Goal: Book appointment/travel/reservation

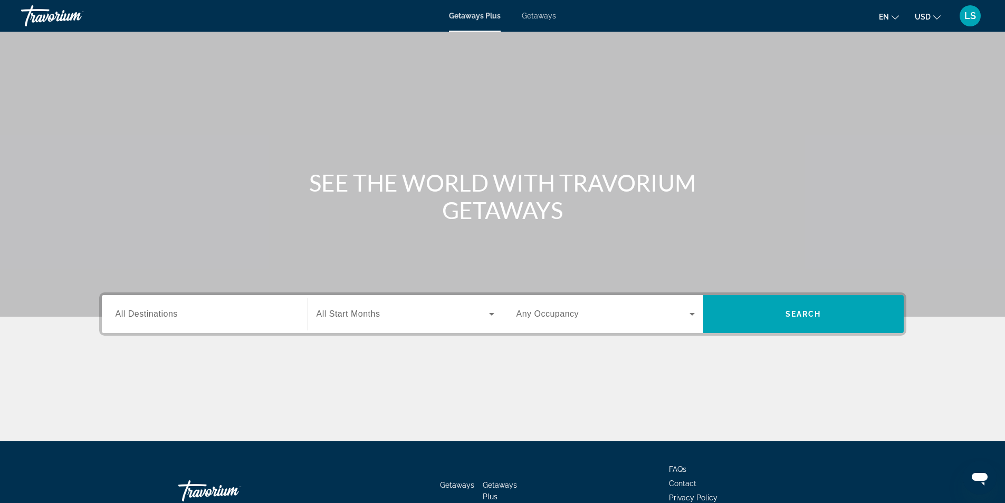
click at [538, 17] on span "Getaways" at bounding box center [539, 16] width 34 height 8
click at [132, 307] on div "Search widget" at bounding box center [205, 314] width 178 height 30
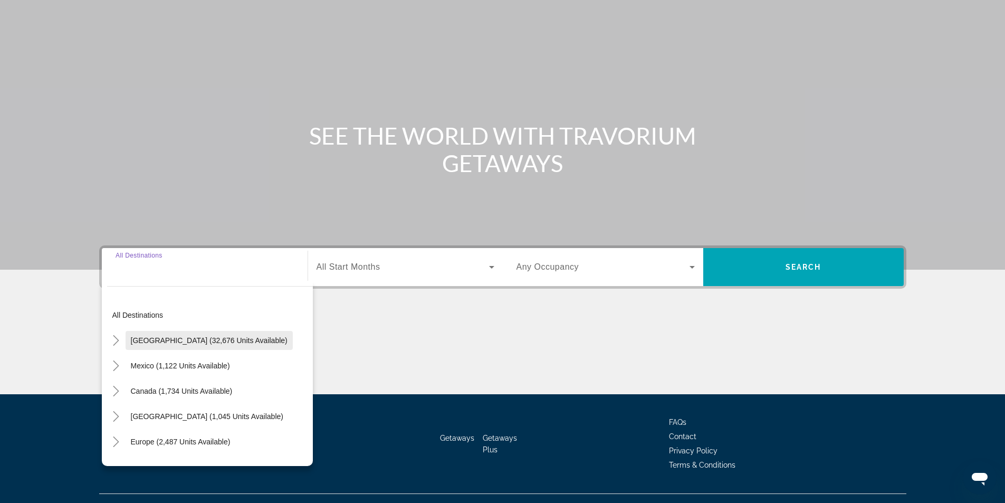
scroll to position [68, 0]
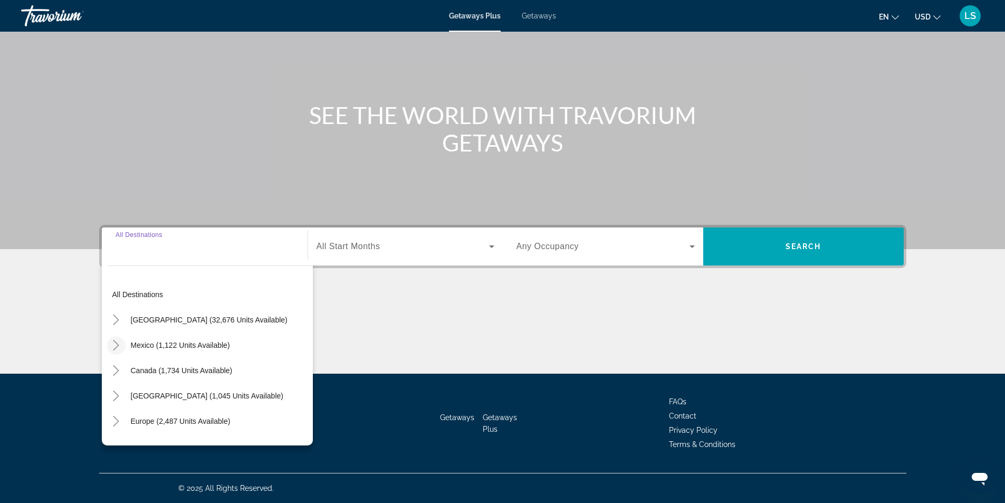
click at [111, 342] on icon "Toggle Mexico (1,122 units available)" at bounding box center [116, 345] width 11 height 11
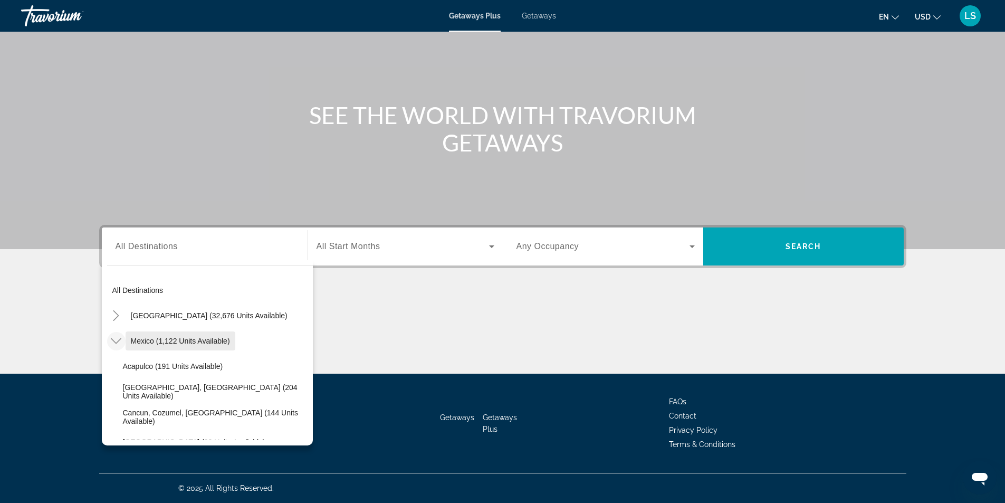
scroll to position [3, 0]
click at [141, 342] on span "Mexico (1,122 units available)" at bounding box center [180, 342] width 99 height 8
type input "**********"
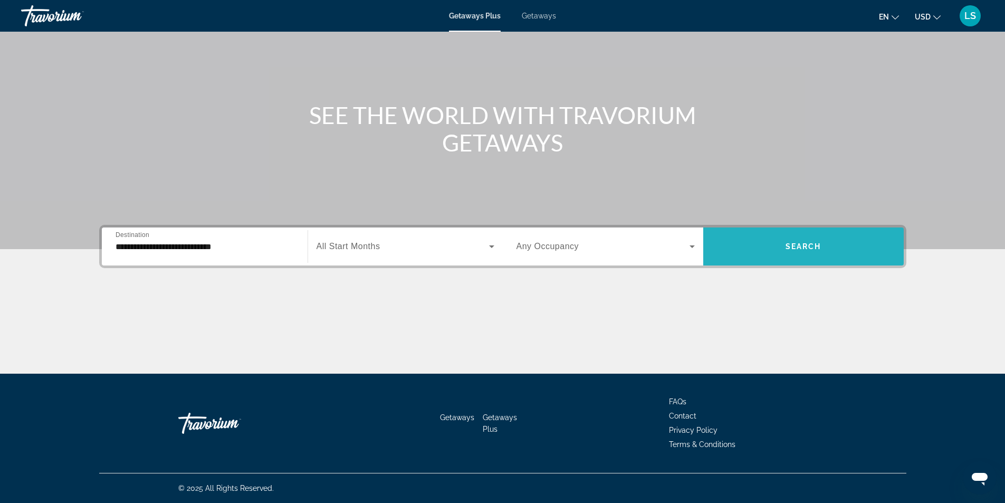
click at [778, 245] on span "Search widget" at bounding box center [803, 246] width 201 height 25
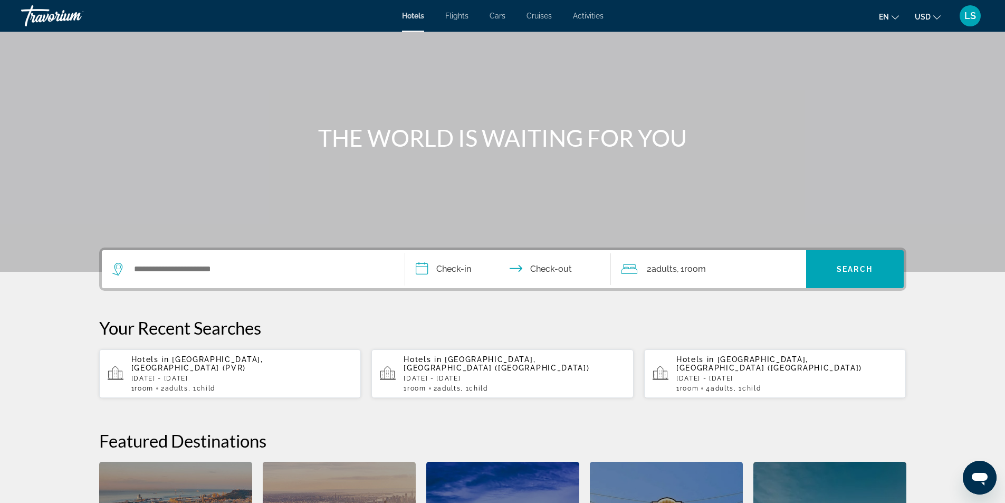
scroll to position [40, 0]
